Goal: Navigation & Orientation: Find specific page/section

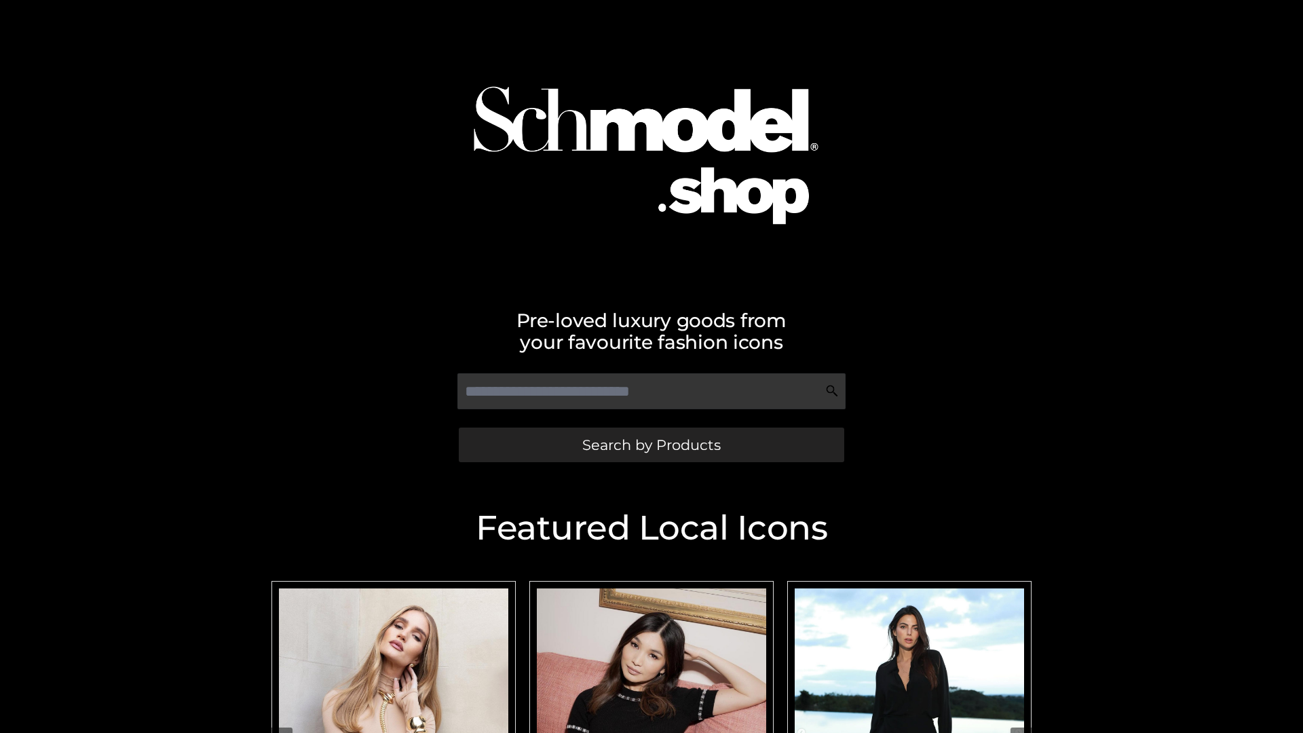
click at [651, 444] on span "Search by Products" at bounding box center [651, 445] width 138 height 14
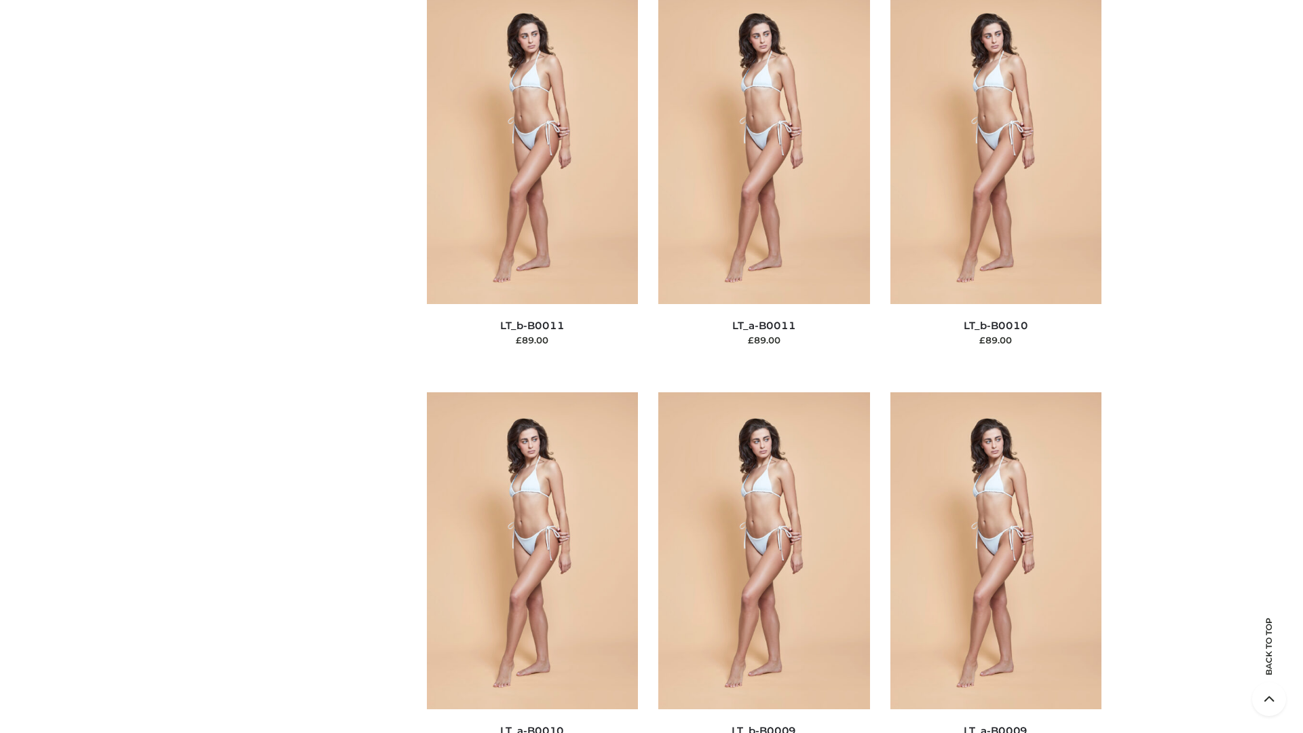
scroll to position [6093, 0]
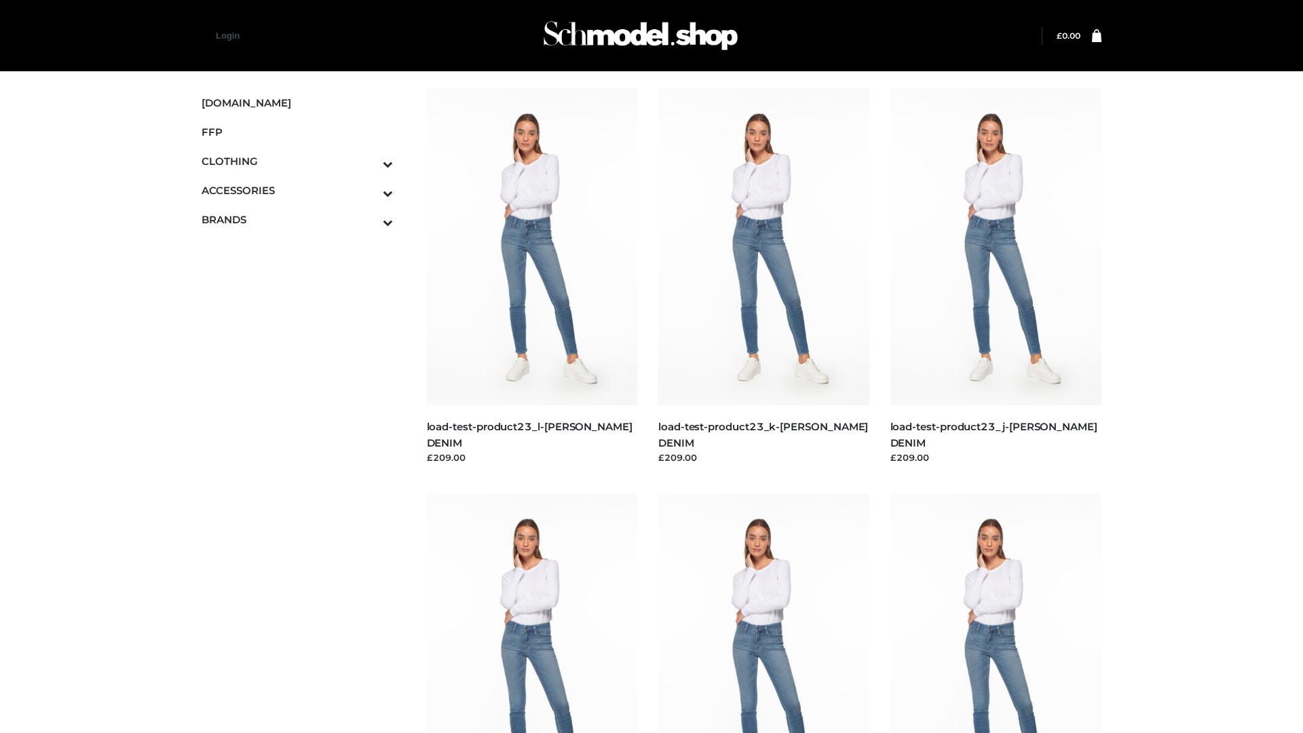
scroll to position [1190, 0]
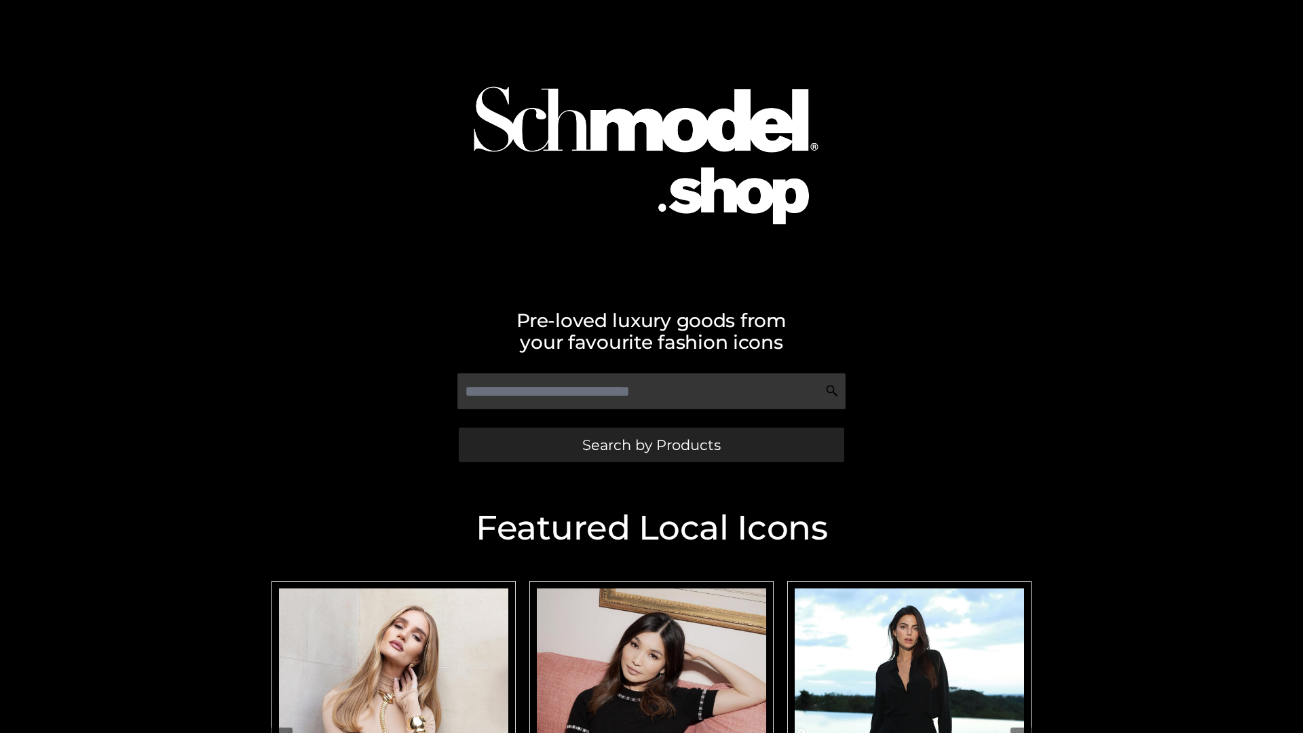
click at [651, 444] on span "Search by Products" at bounding box center [651, 445] width 138 height 14
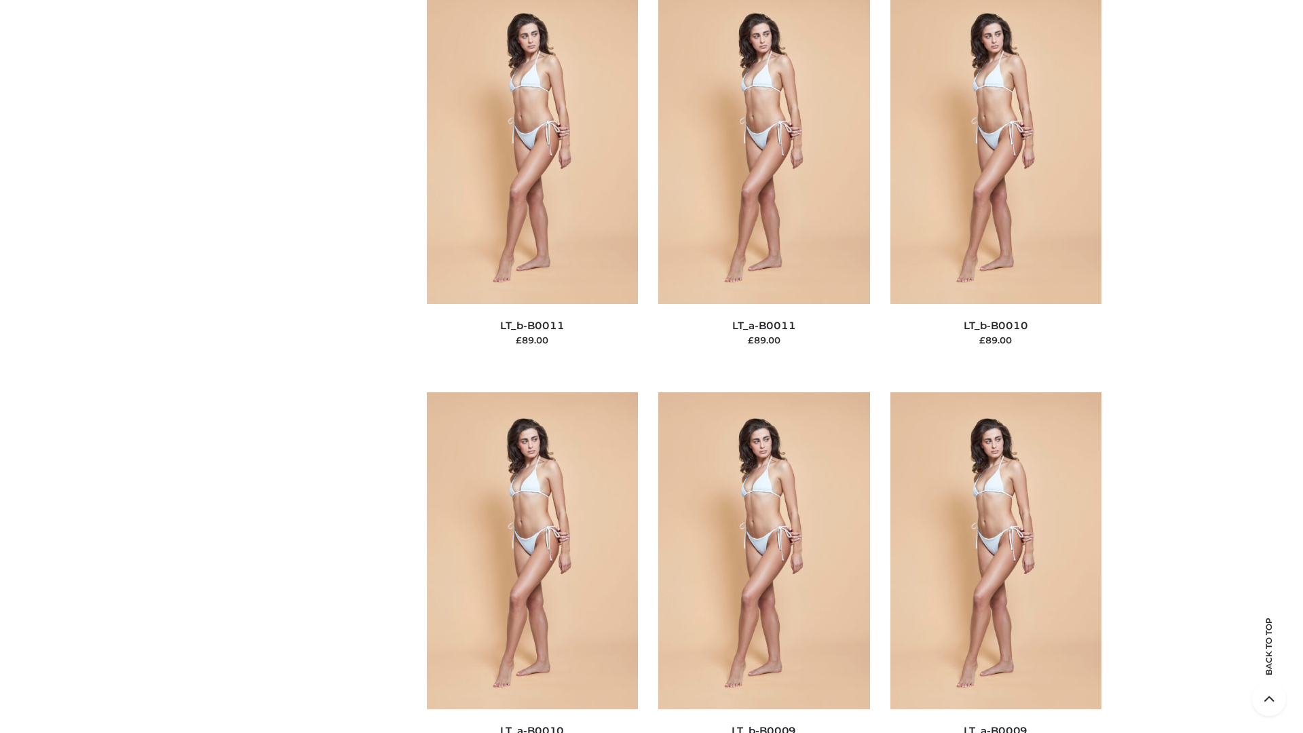
scroll to position [6093, 0]
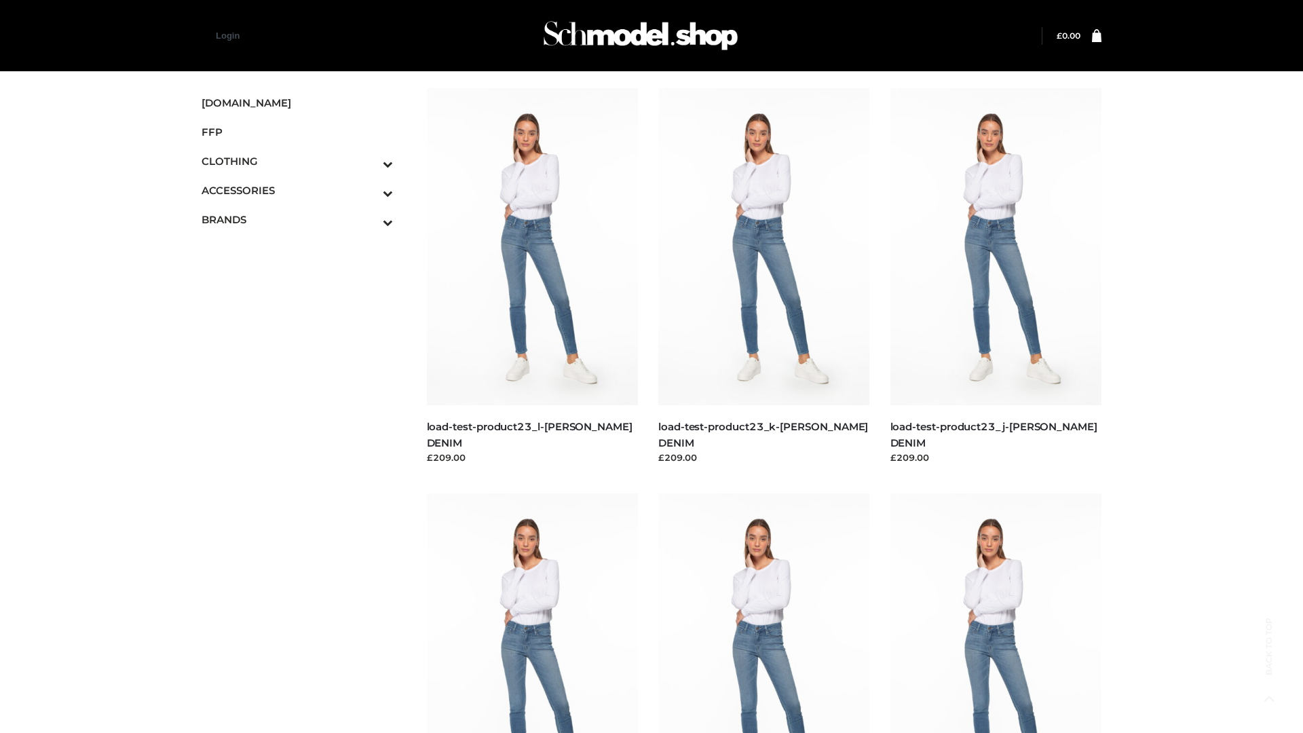
scroll to position [1190, 0]
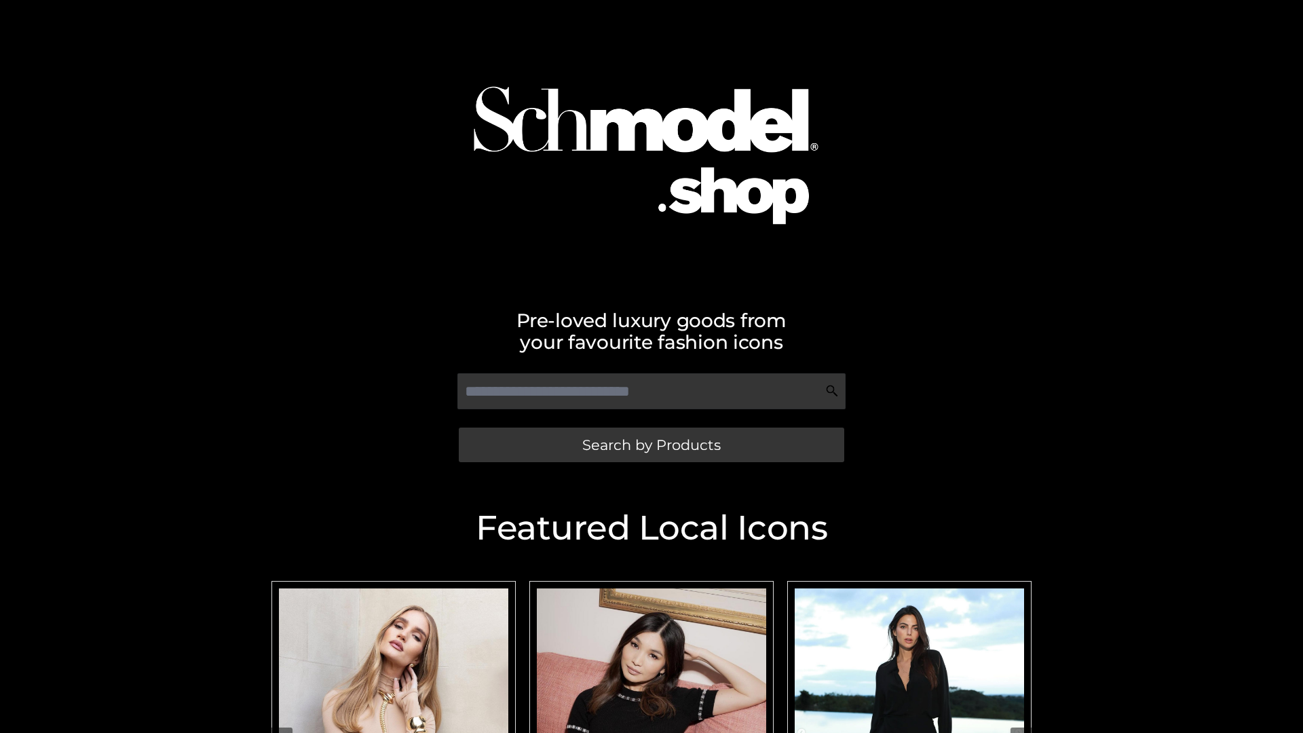
click at [651, 444] on span "Search by Products" at bounding box center [651, 445] width 138 height 14
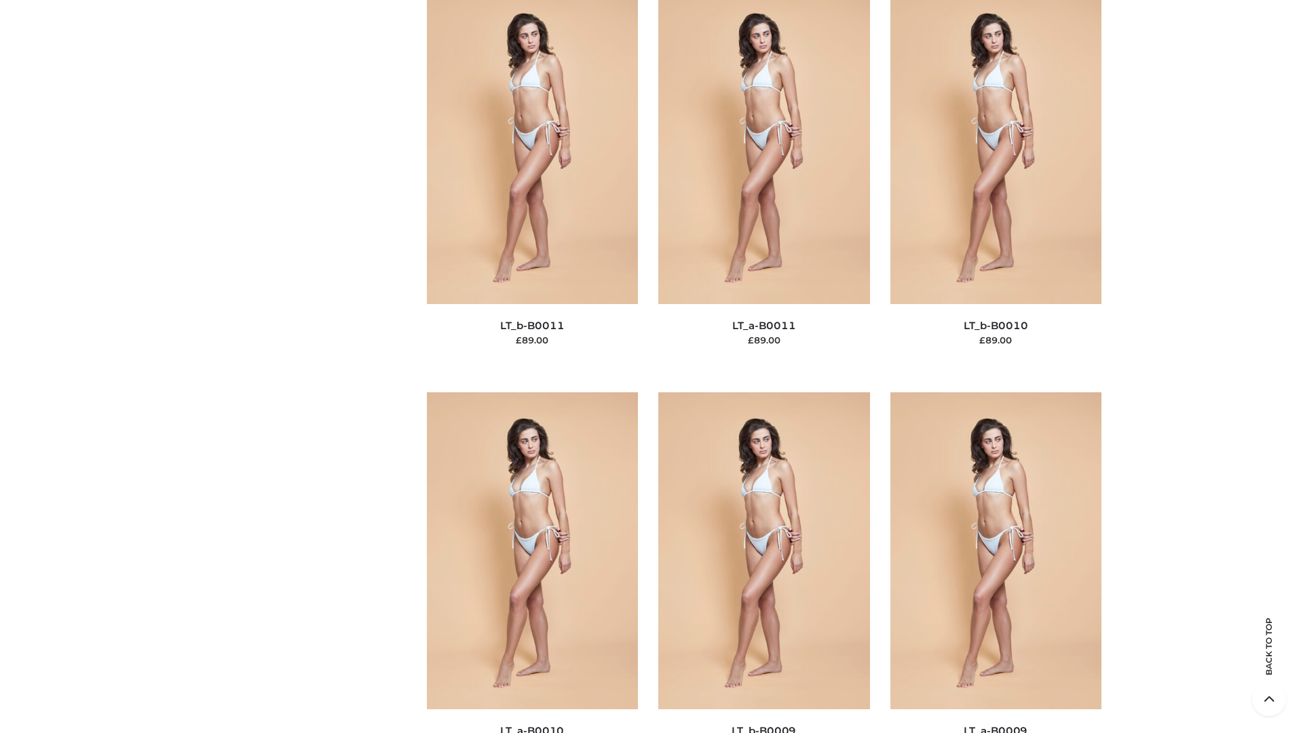
scroll to position [6093, 0]
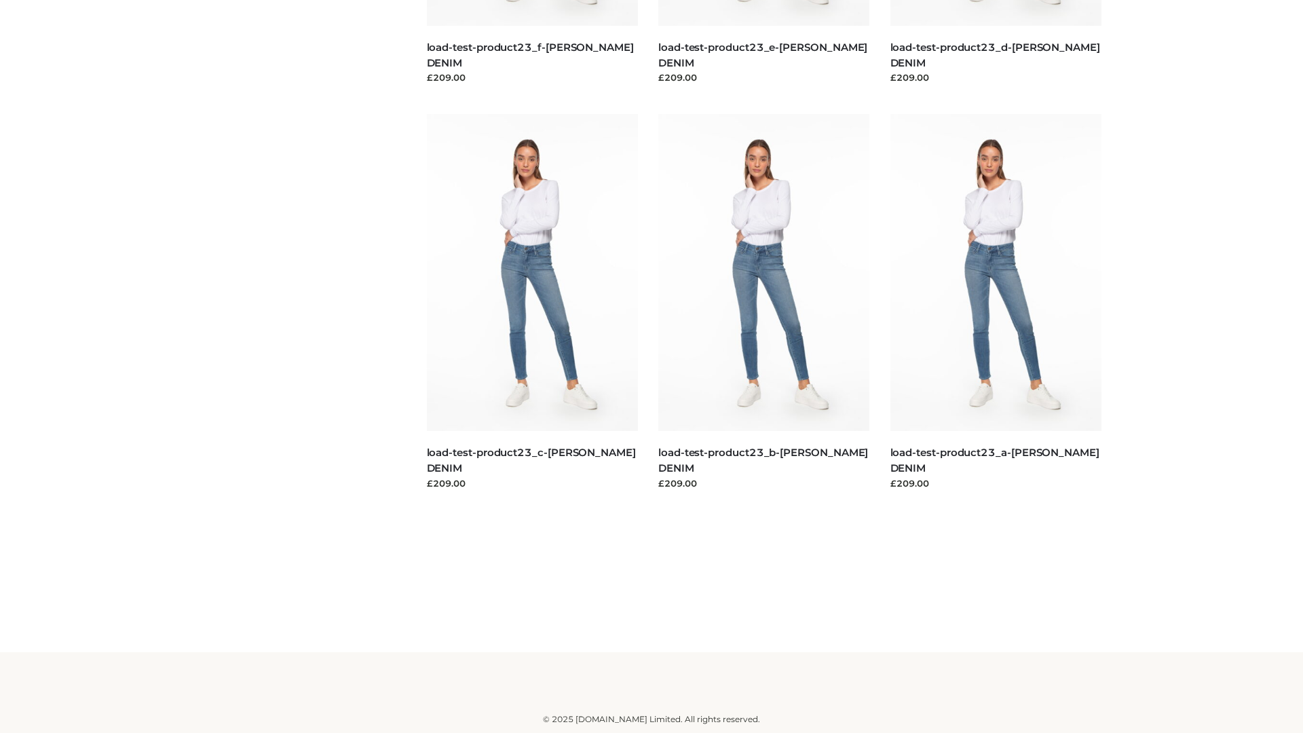
scroll to position [1190, 0]
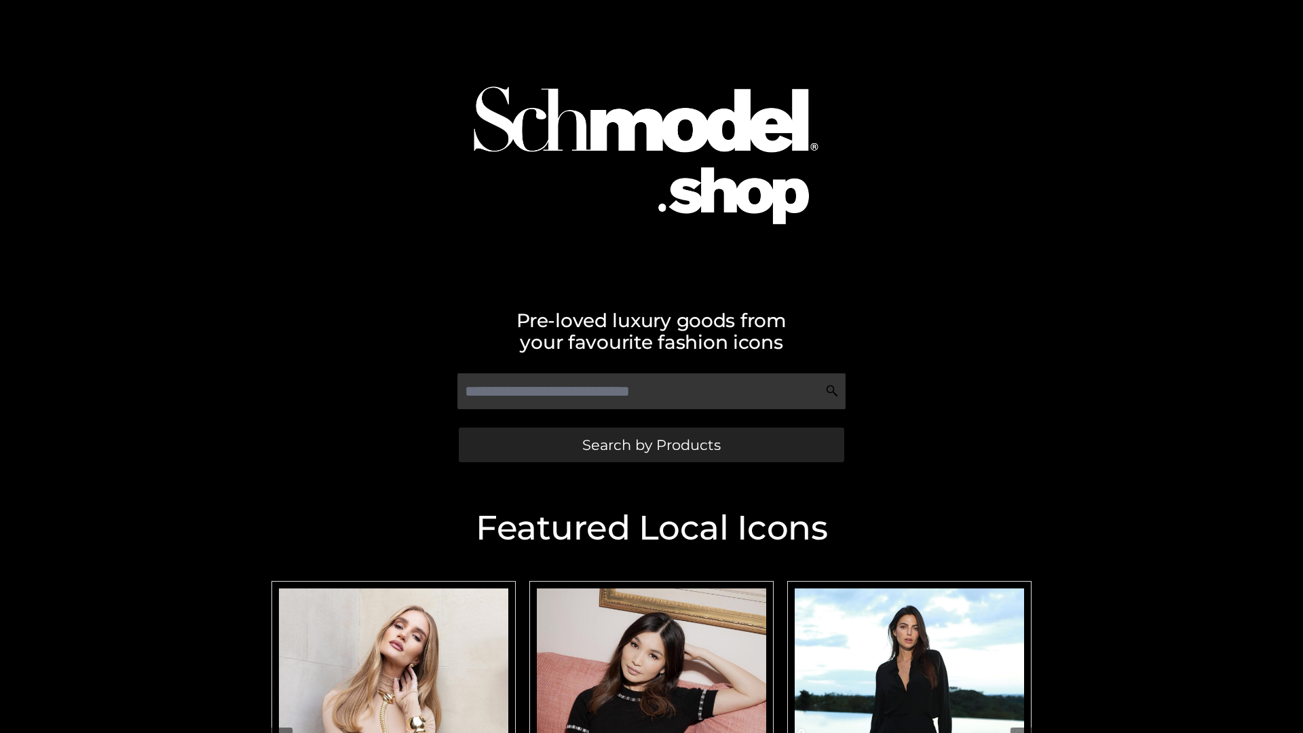
click at [651, 444] on span "Search by Products" at bounding box center [651, 445] width 138 height 14
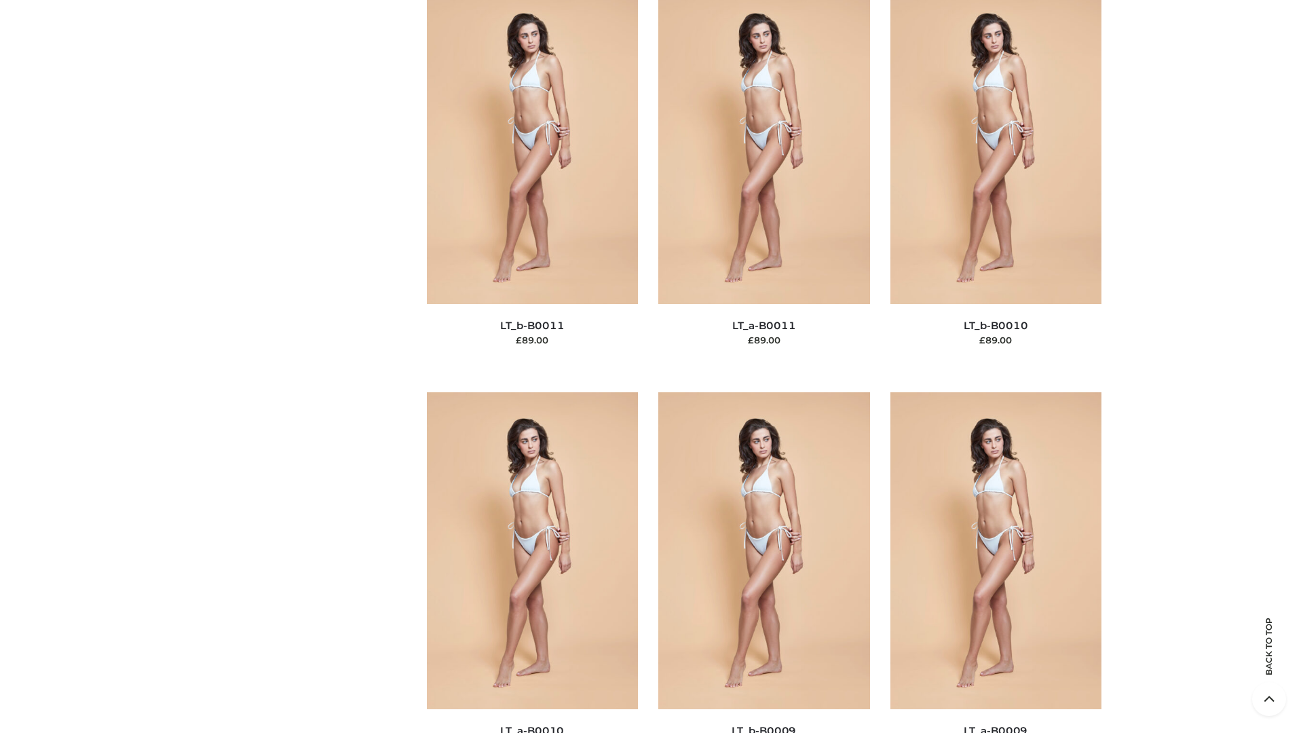
scroll to position [6093, 0]
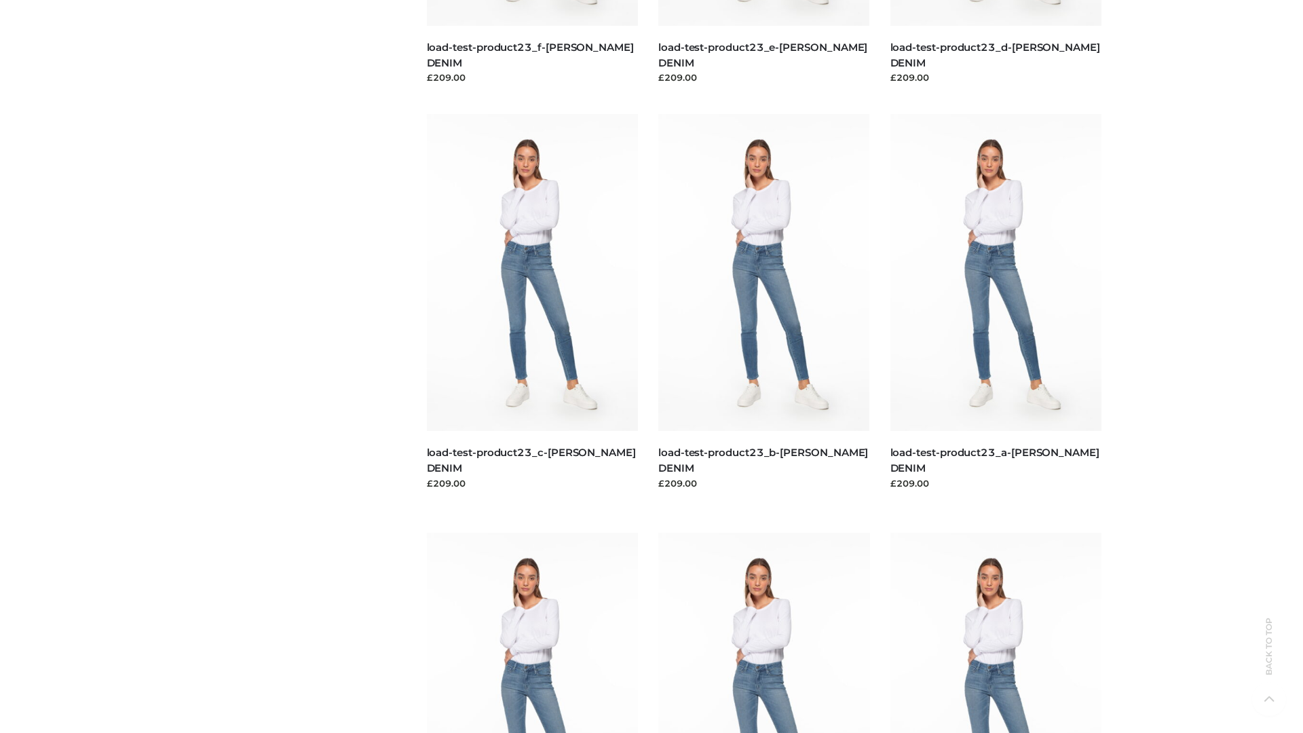
scroll to position [1190, 0]
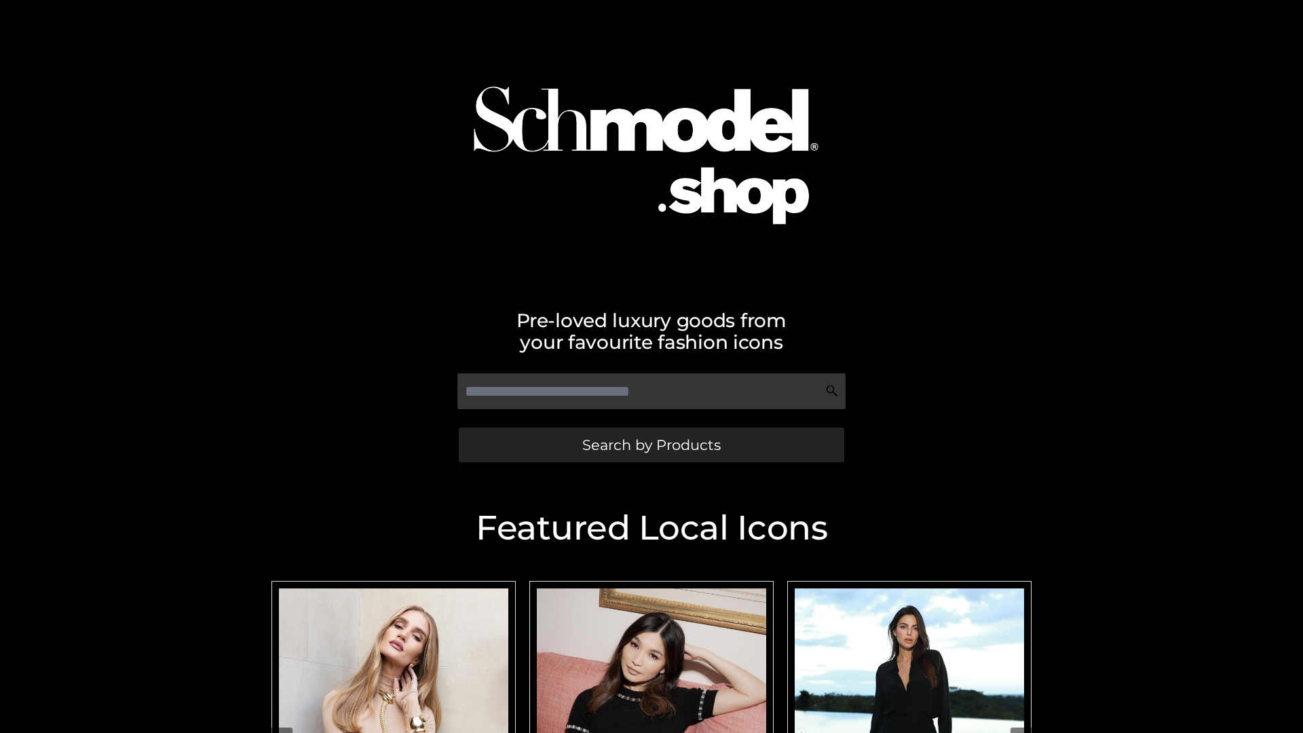
click at [651, 444] on span "Search by Products" at bounding box center [651, 445] width 138 height 14
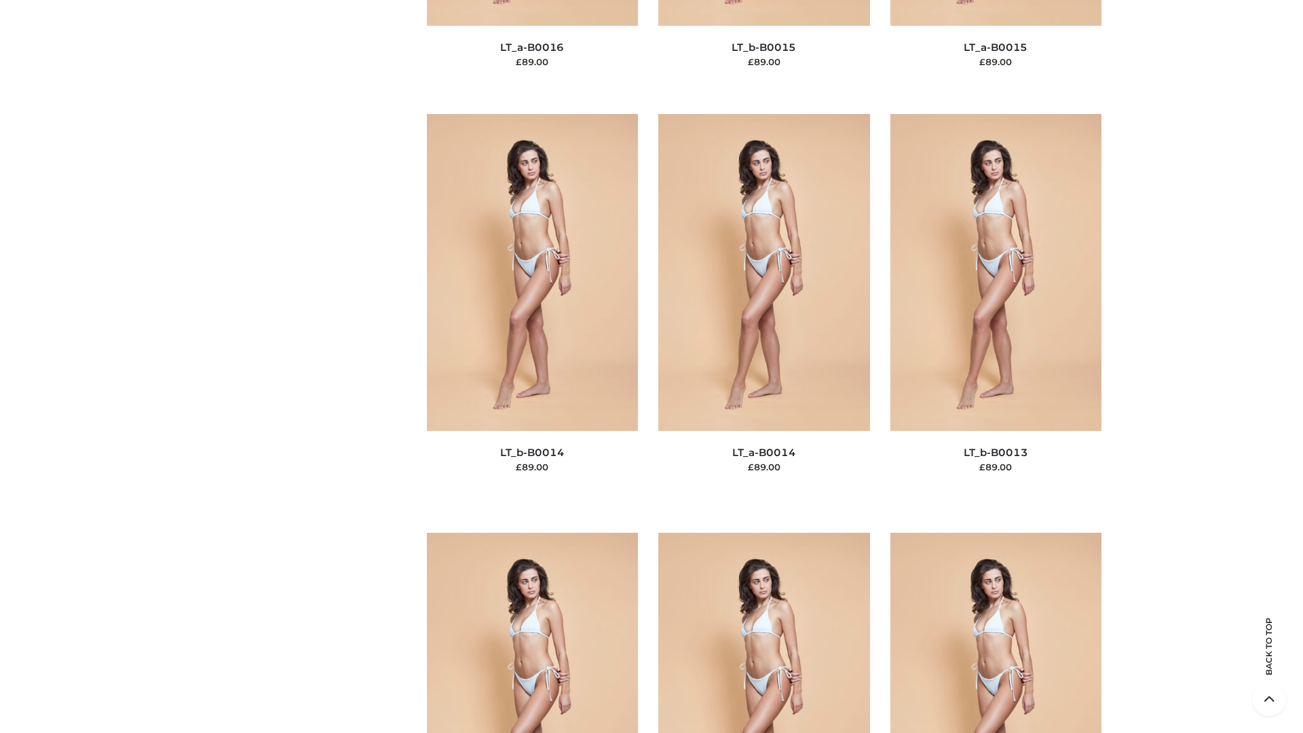
scroll to position [4825, 0]
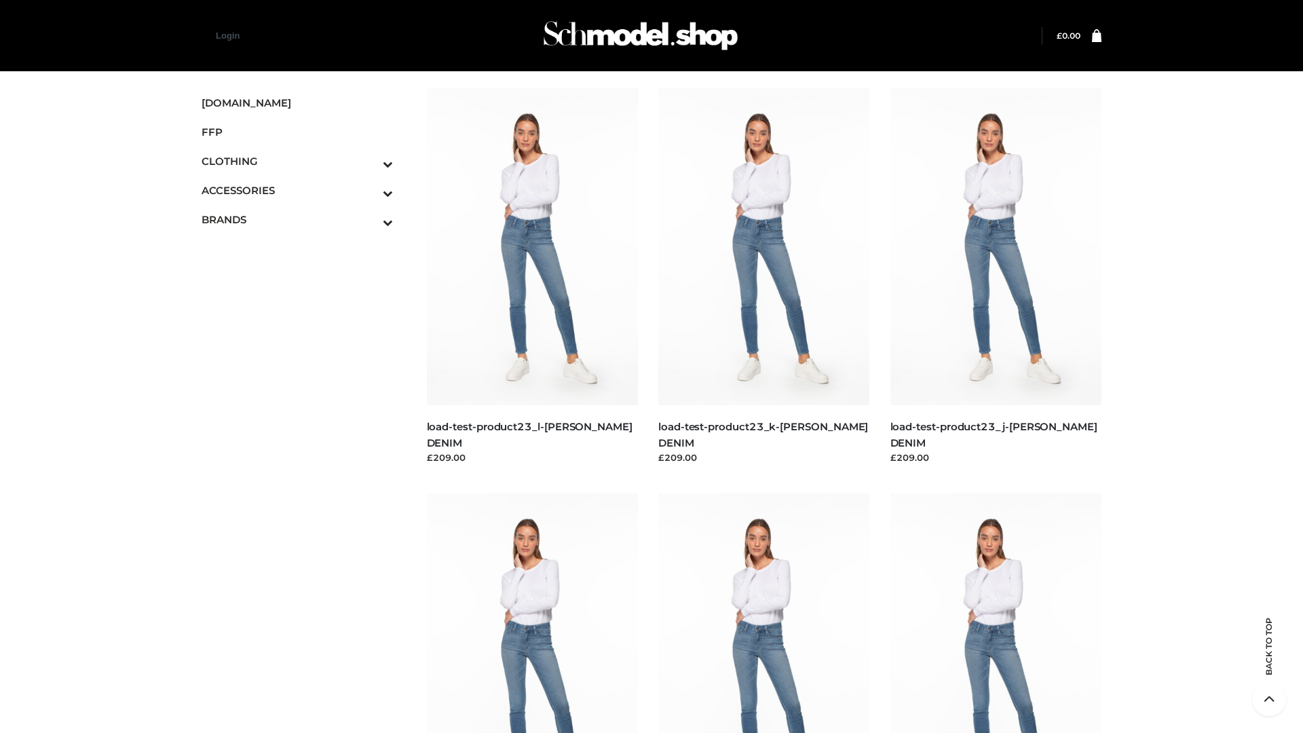
scroll to position [1190, 0]
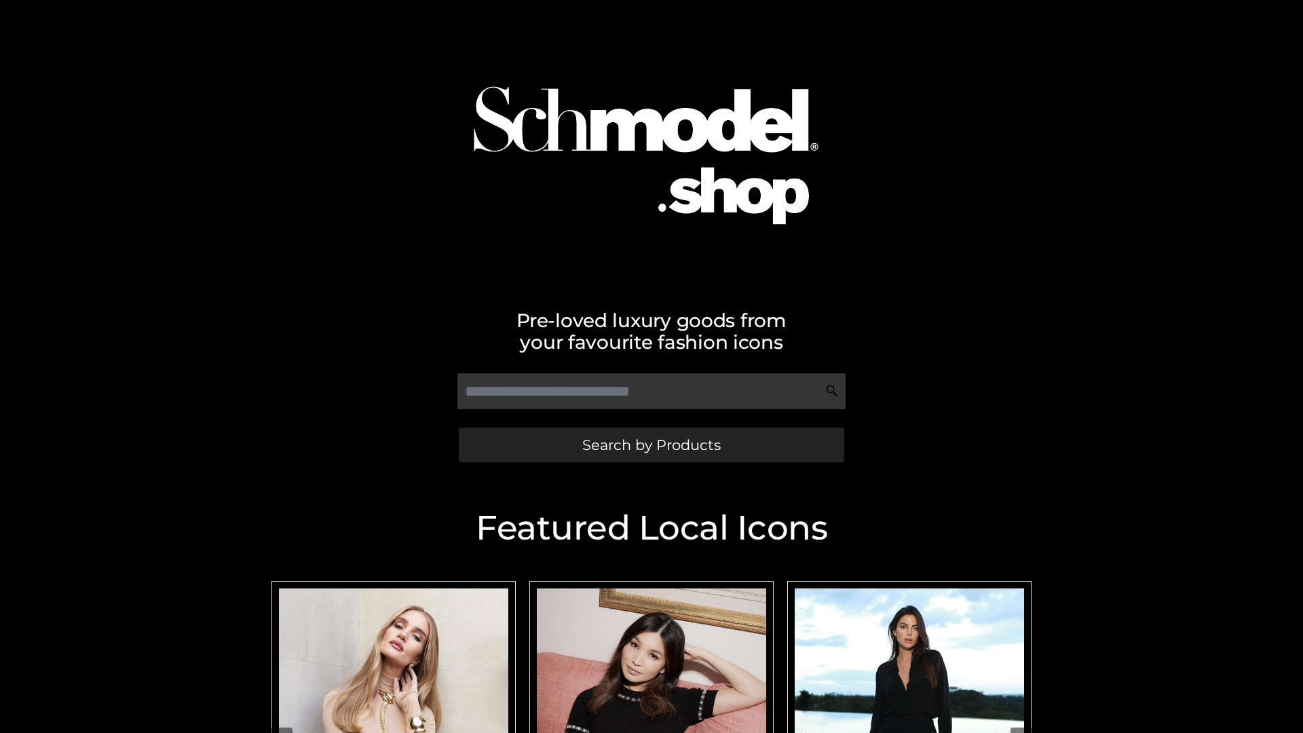
click at [651, 444] on span "Search by Products" at bounding box center [651, 445] width 138 height 14
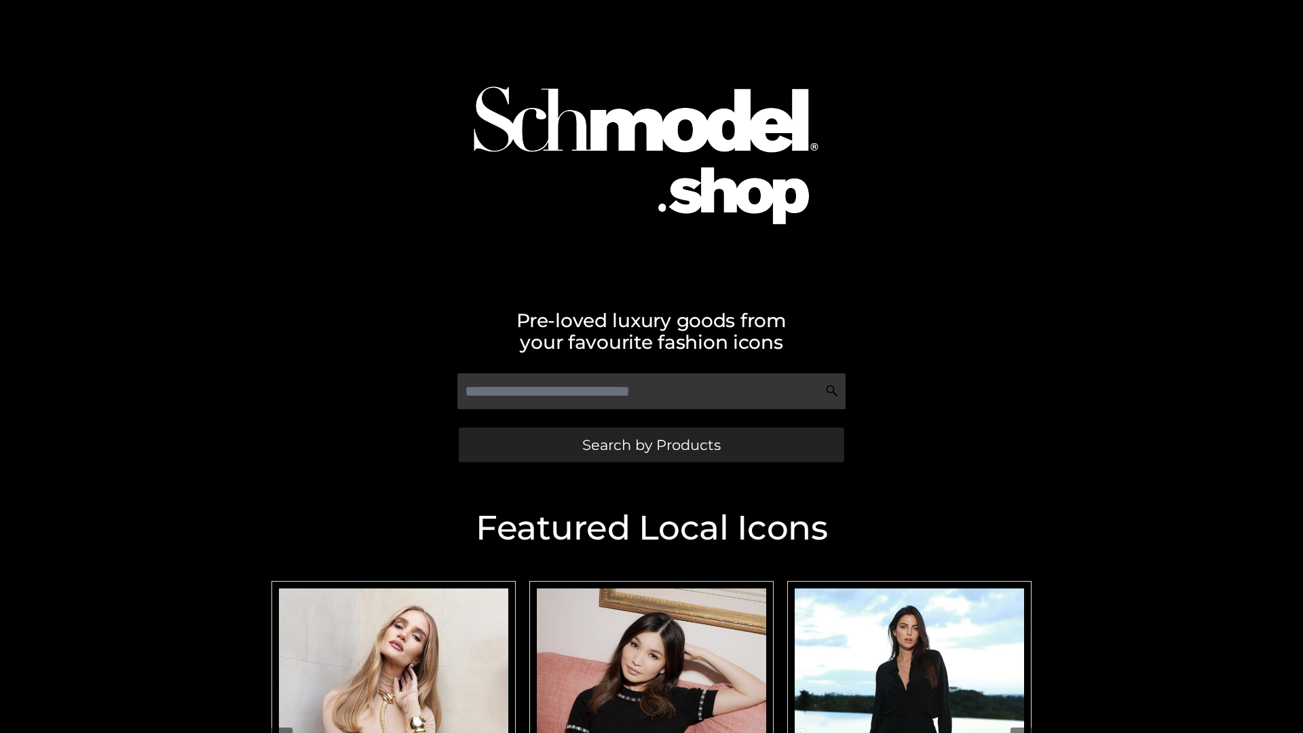
click at [651, 444] on span "Search by Products" at bounding box center [651, 445] width 138 height 14
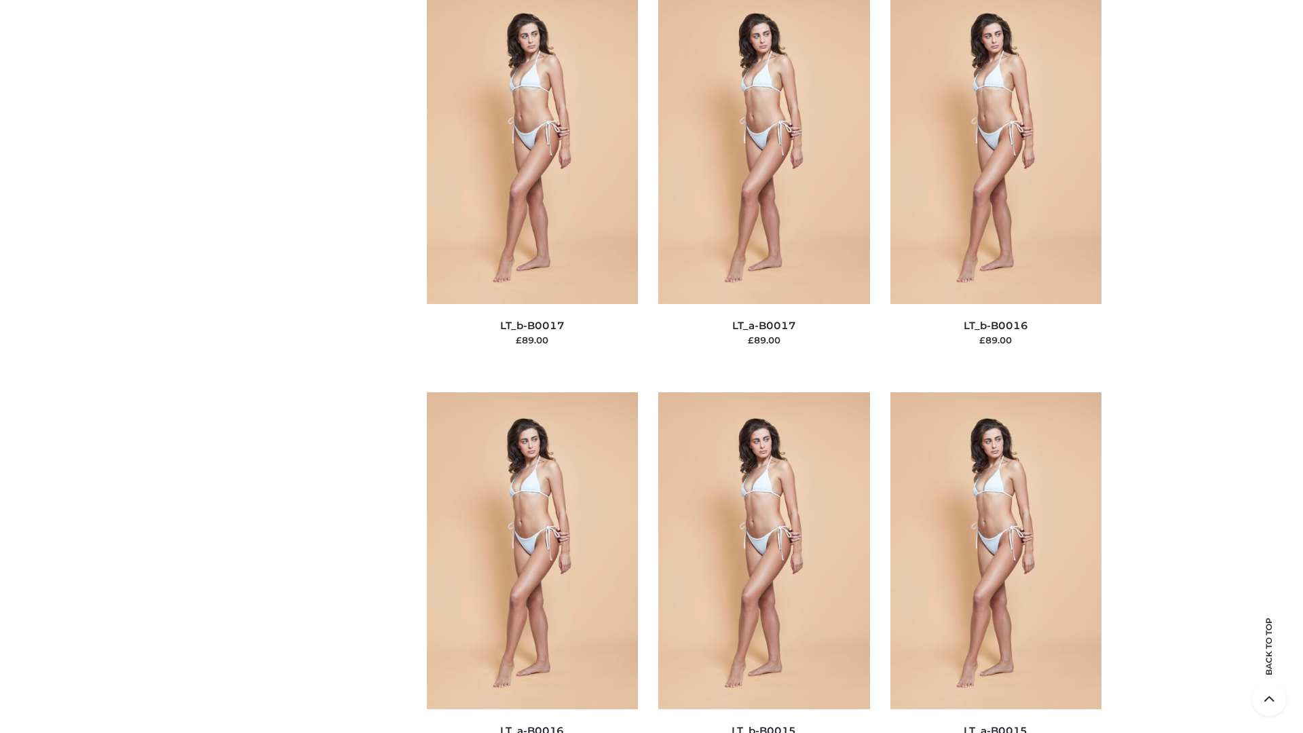
scroll to position [4459, 0]
